Goal: Task Accomplishment & Management: Manage account settings

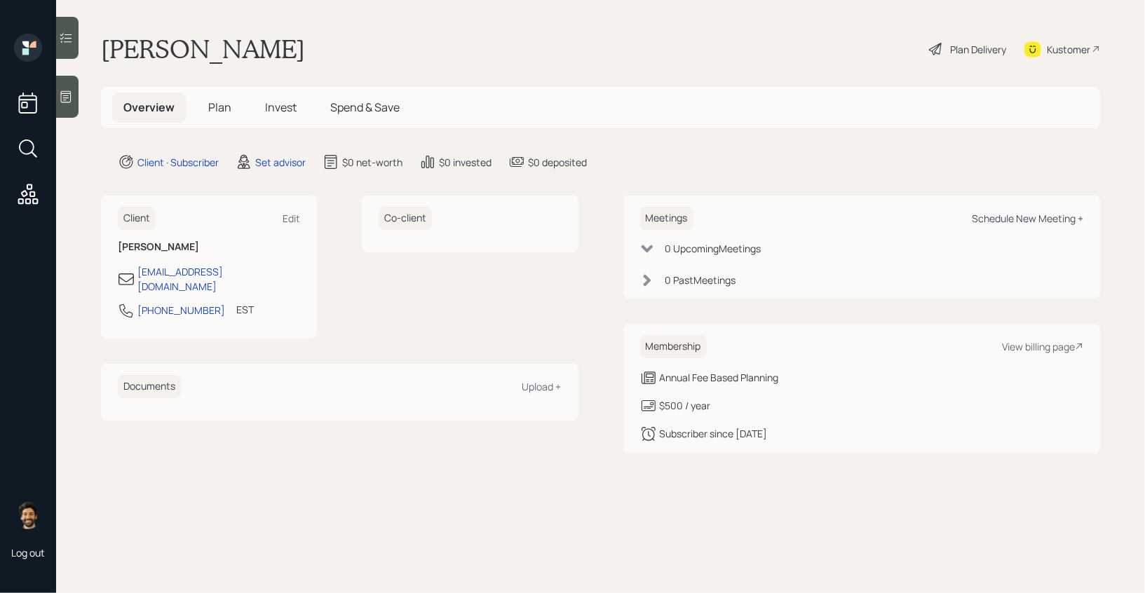
click at [1042, 216] on div "Schedule New Meeting +" at bounding box center [1027, 218] width 111 height 13
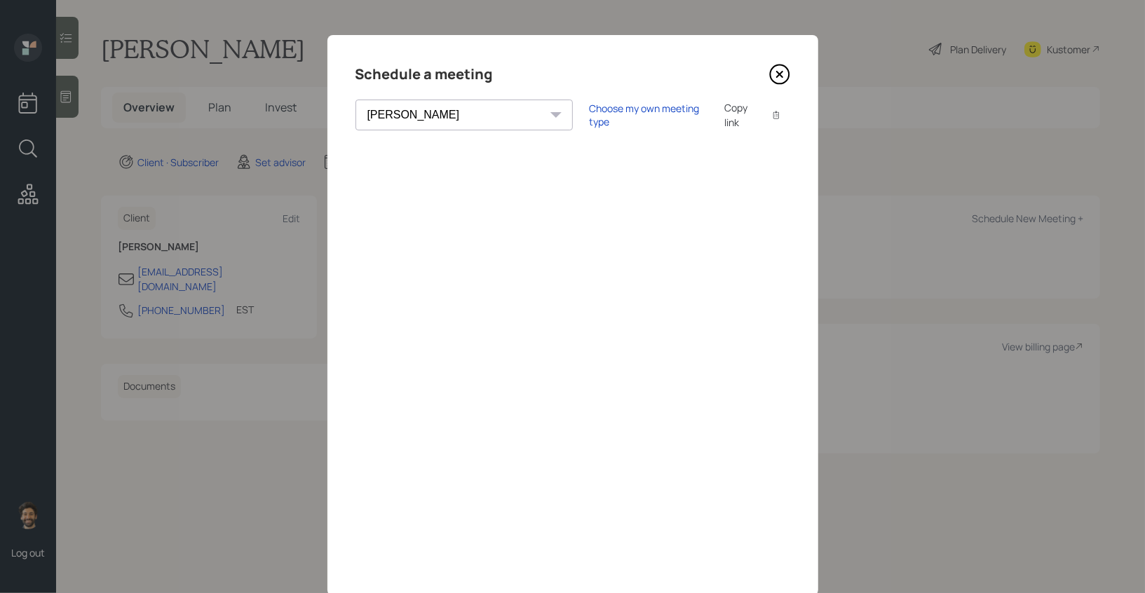
click at [454, 114] on div "[PERSON_NAME] [PERSON_NAME] [PERSON_NAME] [PERSON_NAME] [PERSON_NAME] [PERSON_N…" at bounding box center [463, 115] width 217 height 31
click at [443, 114] on select "[PERSON_NAME] [PERSON_NAME] [PERSON_NAME] [PERSON_NAME] [PERSON_NAME] [PERSON_N…" at bounding box center [463, 115] width 217 height 31
select select "f14b762f-c7c2-4b89-9227-8fa891345eea"
click at [355, 100] on select "[PERSON_NAME] [PERSON_NAME] [PERSON_NAME] [PERSON_NAME] [PERSON_NAME] [PERSON_N…" at bounding box center [463, 115] width 217 height 31
click at [724, 116] on div "Copy link Copy text" at bounding box center [757, 114] width 66 height 29
